Goal: Answer question/provide support: Share knowledge or assist other users

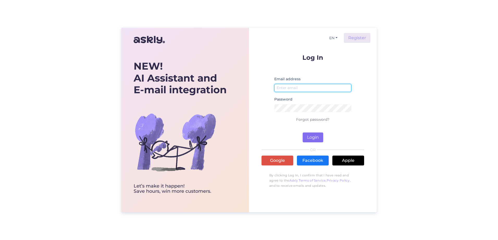
type input "[EMAIL_ADDRESS][DOMAIN_NAME]"
click at [317, 135] on button "Login" at bounding box center [312, 138] width 21 height 10
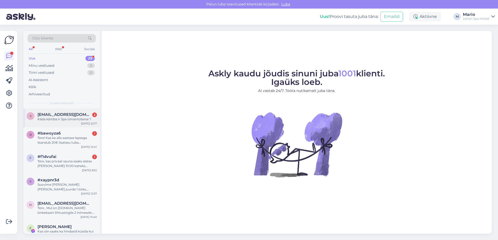
click at [67, 121] on div "Kāda kārtība ir Spa izmantošanai ?" at bounding box center [66, 119] width 59 height 5
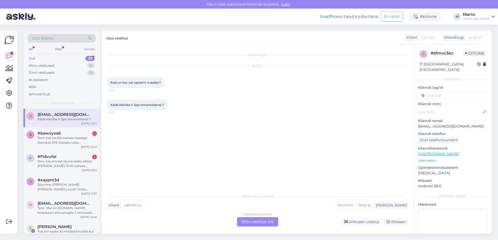
click at [271, 225] on div "Latvian to Estonian Võta vestlus üle" at bounding box center [257, 222] width 41 height 9
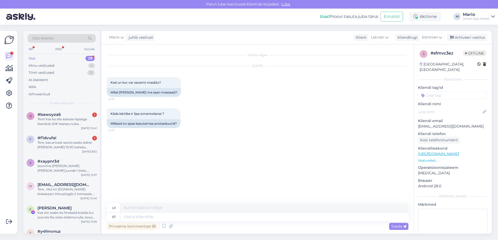
click at [431, 158] on p "Vaata edasi ..." at bounding box center [452, 160] width 69 height 5
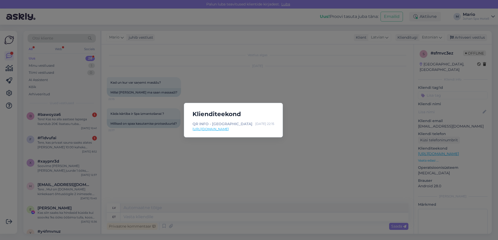
click at [257, 140] on div "Klienditeekond QR INFO - [PERSON_NAME][GEOGRAPHIC_DATA] [DATE] 22:15 [URL][DOMA…" at bounding box center [249, 120] width 498 height 240
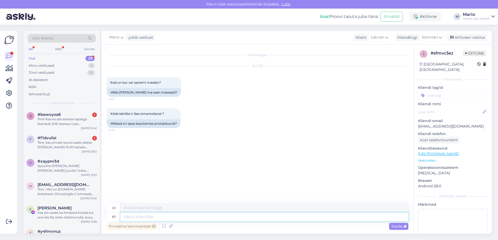
paste textarea "[URL][DOMAIN_NAME]"
type textarea "[URL][DOMAIN_NAME]"
click at [395, 227] on span "Saada" at bounding box center [398, 226] width 15 height 5
